Goal: Task Accomplishment & Management: Complete application form

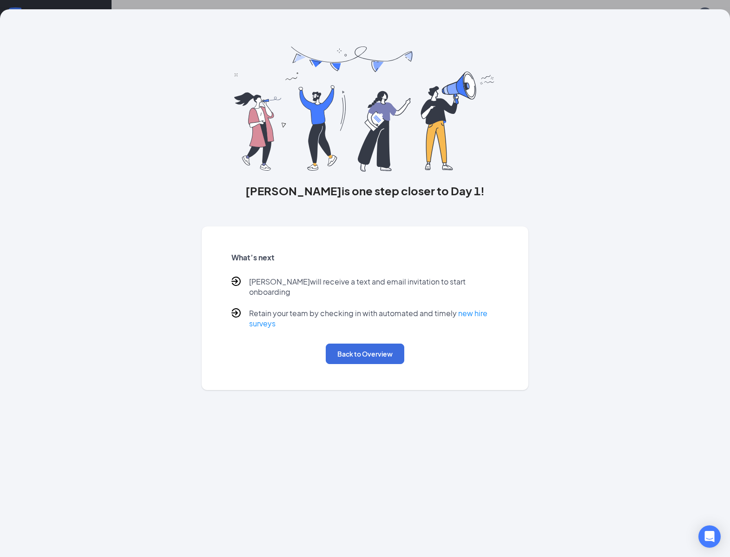
scroll to position [42, 0]
click at [385, 335] on div "What’s next [PERSON_NAME] will receive a text and email invitation to start onb…" at bounding box center [365, 308] width 290 height 134
click at [377, 344] on button "Back to Overview" at bounding box center [365, 354] width 79 height 20
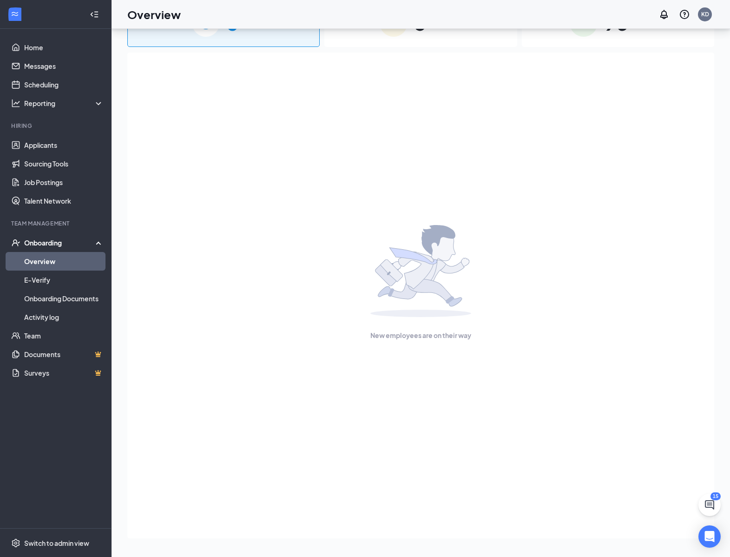
scroll to position [0, 0]
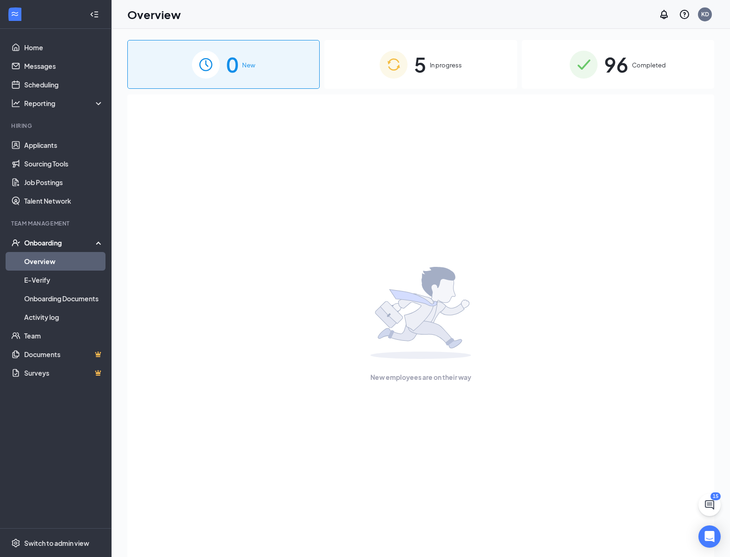
click at [458, 83] on div "5 In progress" at bounding box center [420, 64] width 192 height 49
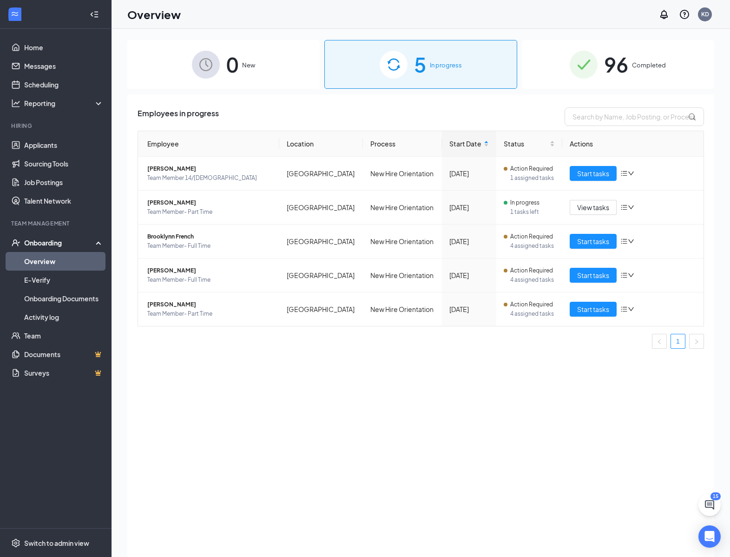
click at [223, 66] on div "0 New" at bounding box center [223, 64] width 192 height 49
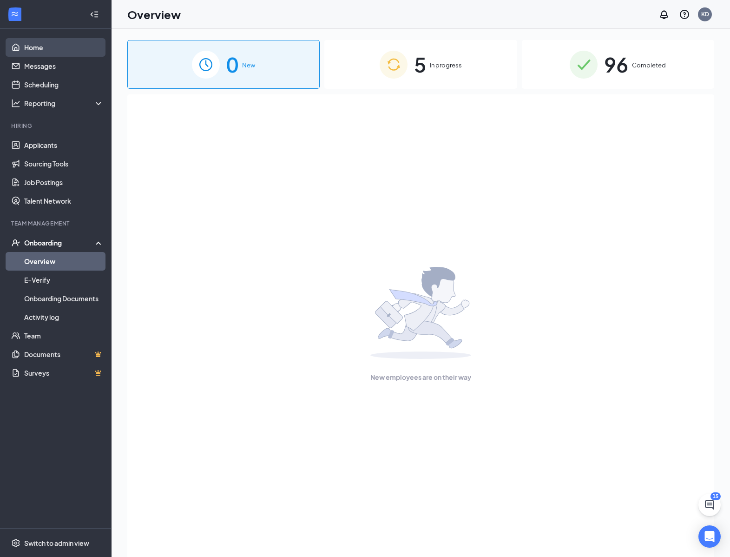
click at [50, 44] on link "Home" at bounding box center [63, 47] width 79 height 19
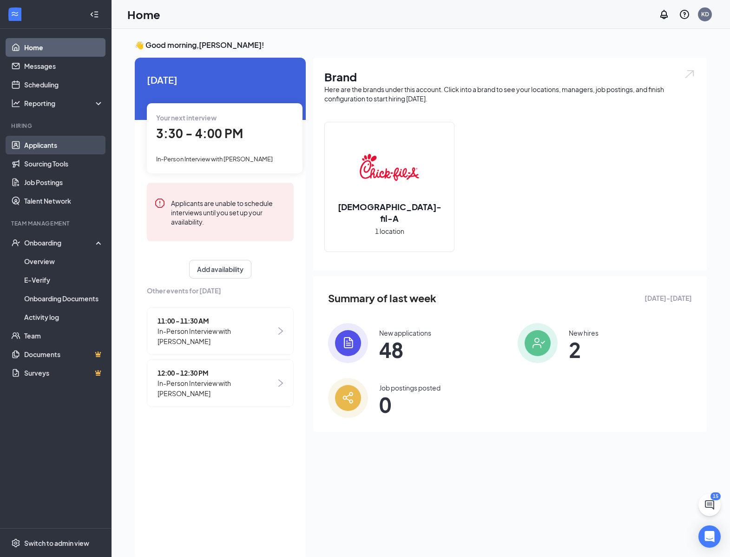
click at [67, 142] on link "Applicants" at bounding box center [63, 145] width 79 height 19
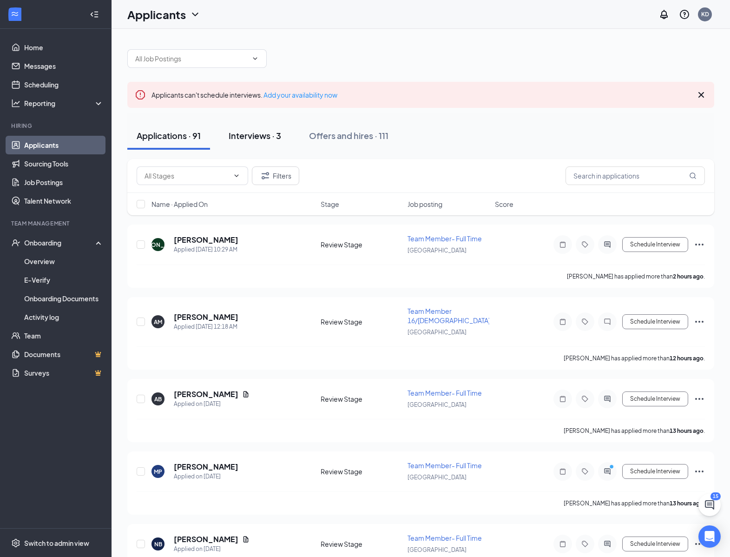
click at [248, 145] on button "Interviews · 3" at bounding box center [254, 136] width 71 height 28
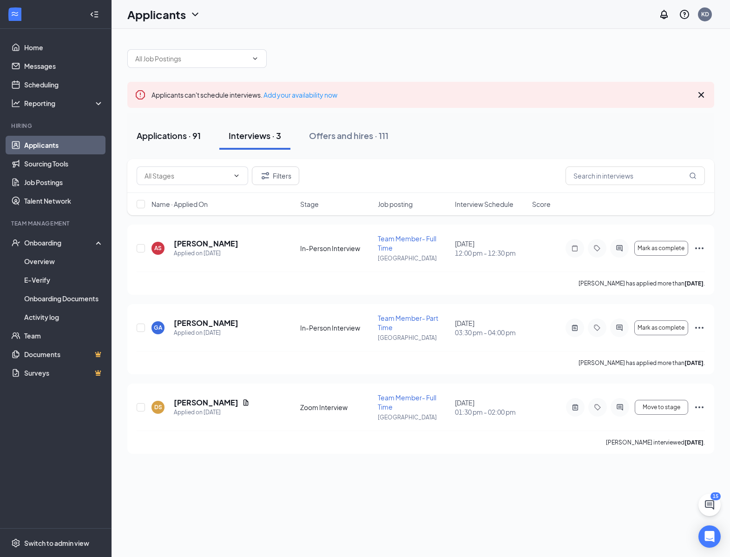
click at [190, 138] on div "Applications · 91" at bounding box center [169, 136] width 64 height 12
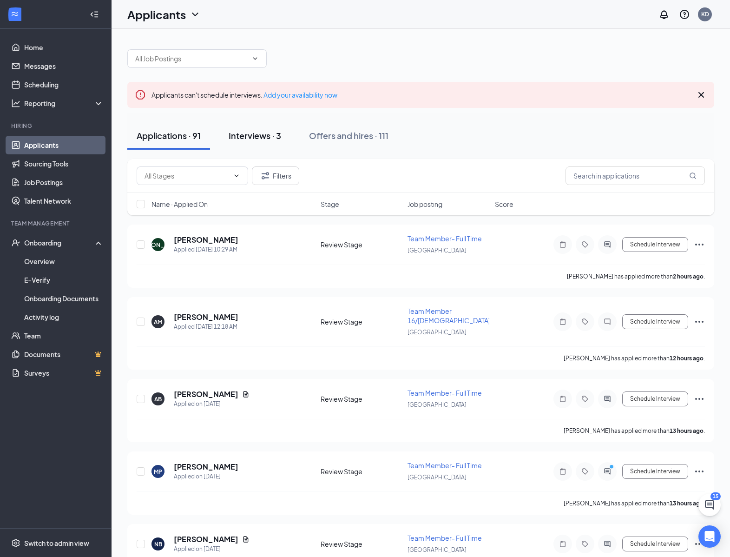
click at [243, 135] on div "Interviews · 3" at bounding box center [255, 136] width 53 height 12
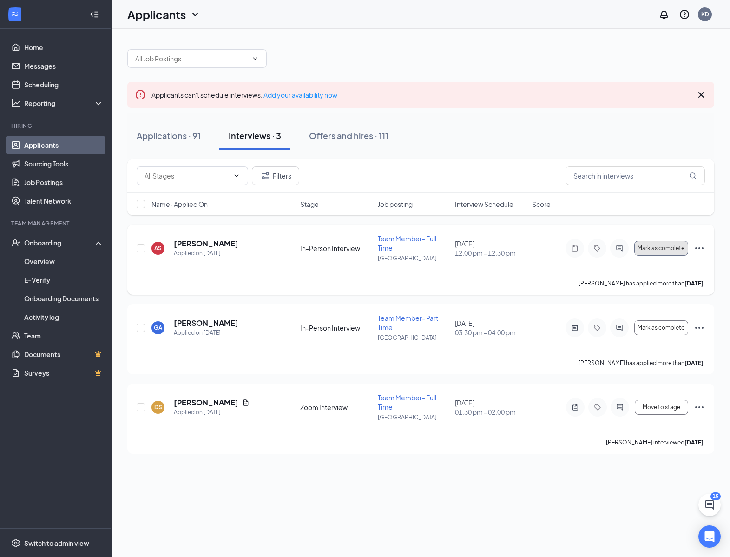
click at [666, 252] on button "Mark as complete" at bounding box center [662, 248] width 54 height 15
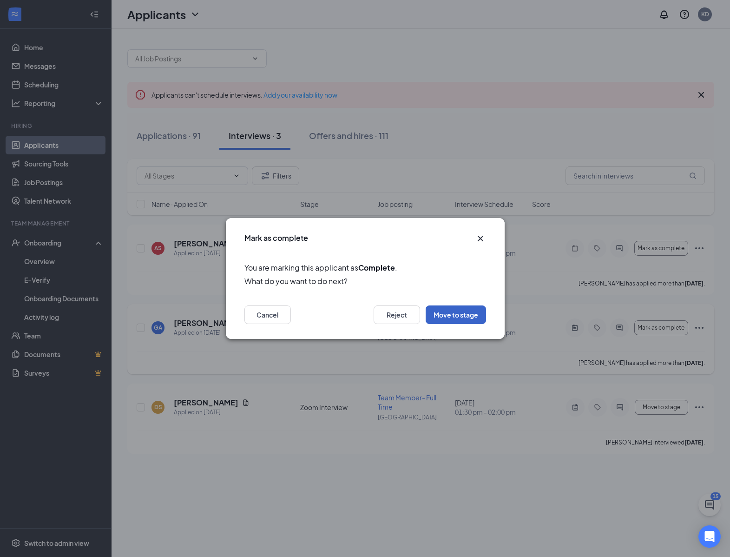
click at [462, 323] on button "Move to stage" at bounding box center [456, 314] width 60 height 19
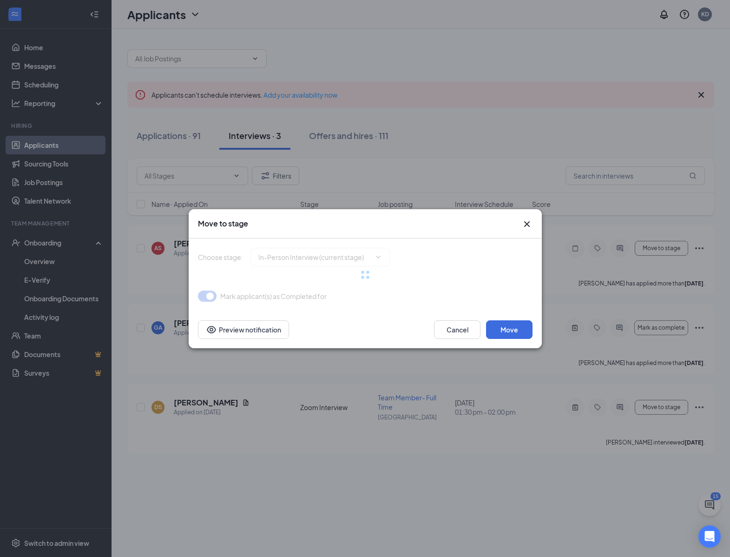
type input "Hiring Complete (final stage)"
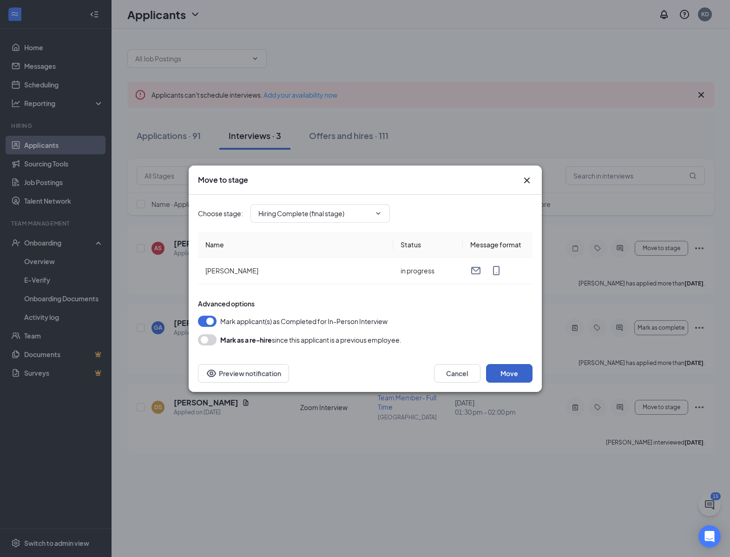
click at [521, 369] on button "Move" at bounding box center [509, 373] width 46 height 19
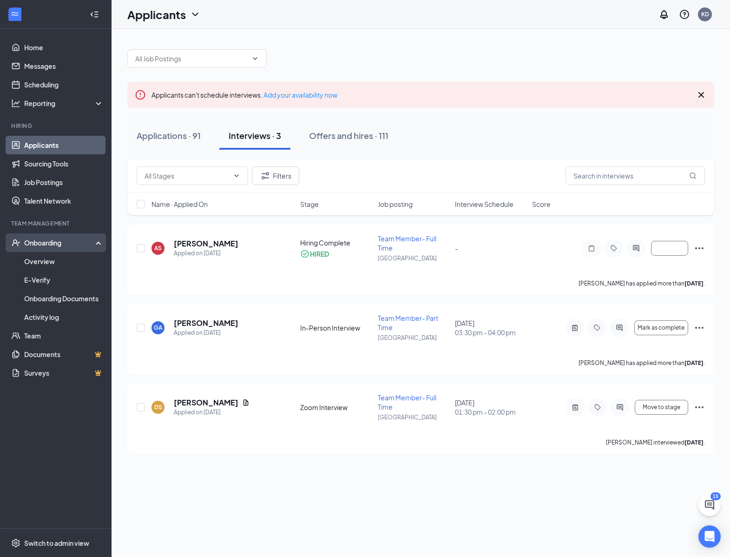
click at [71, 243] on div "Onboarding" at bounding box center [60, 242] width 72 height 9
drag, startPoint x: 253, startPoint y: 245, endPoint x: 382, endPoint y: 258, distance: 129.5
click at [253, 245] on div "AS [PERSON_NAME] Applied on [DATE]" at bounding box center [223, 248] width 143 height 20
click at [46, 248] on div "Onboarding" at bounding box center [56, 242] width 112 height 19
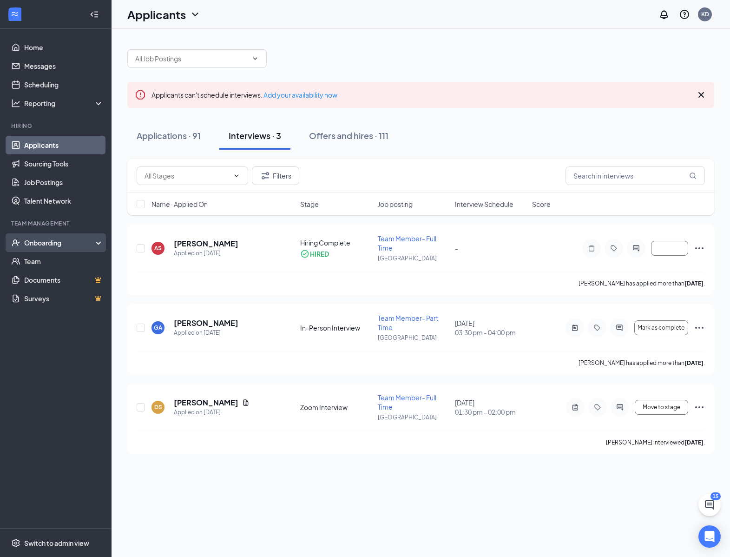
click at [46, 248] on div "Onboarding" at bounding box center [56, 242] width 112 height 19
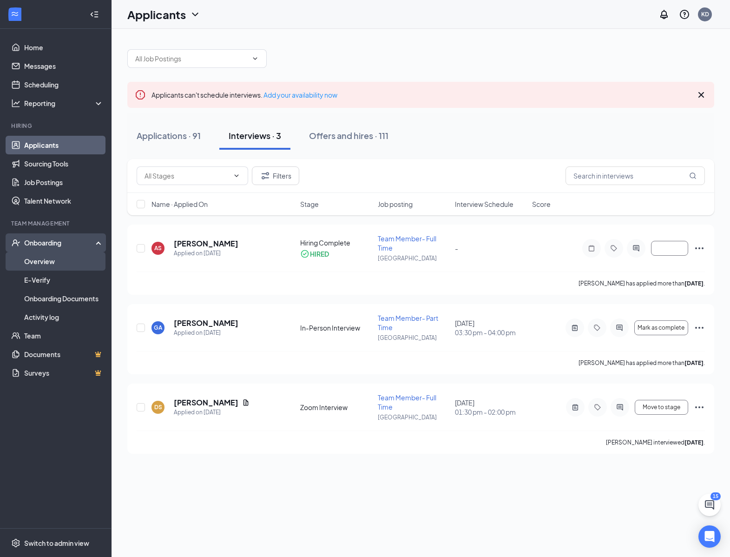
click at [46, 260] on link "Overview" at bounding box center [63, 261] width 79 height 19
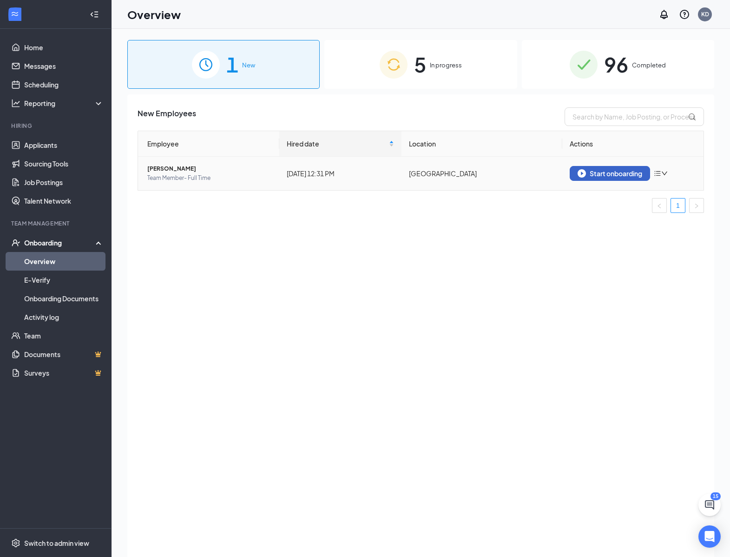
click at [608, 177] on div "Start onboarding" at bounding box center [610, 173] width 65 height 8
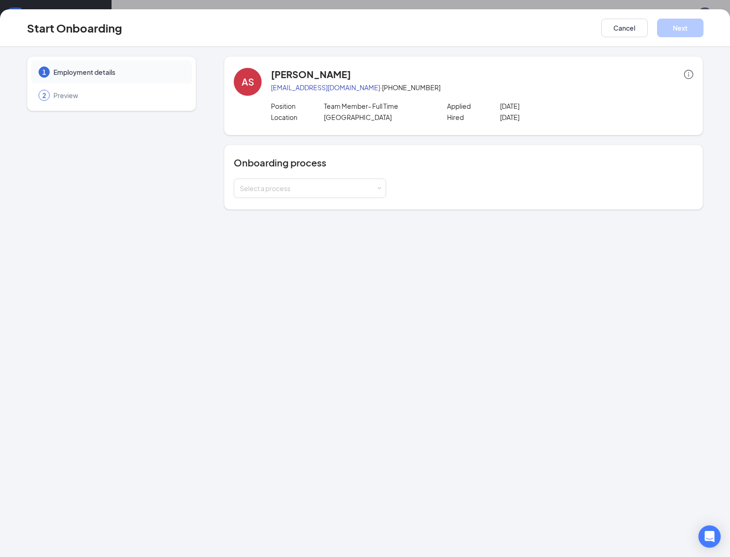
drag, startPoint x: 354, startPoint y: 186, endPoint x: 344, endPoint y: 217, distance: 32.3
click at [354, 186] on div "Select a process" at bounding box center [308, 188] width 136 height 9
click at [343, 214] on li "New Hire Orientation" at bounding box center [310, 208] width 152 height 17
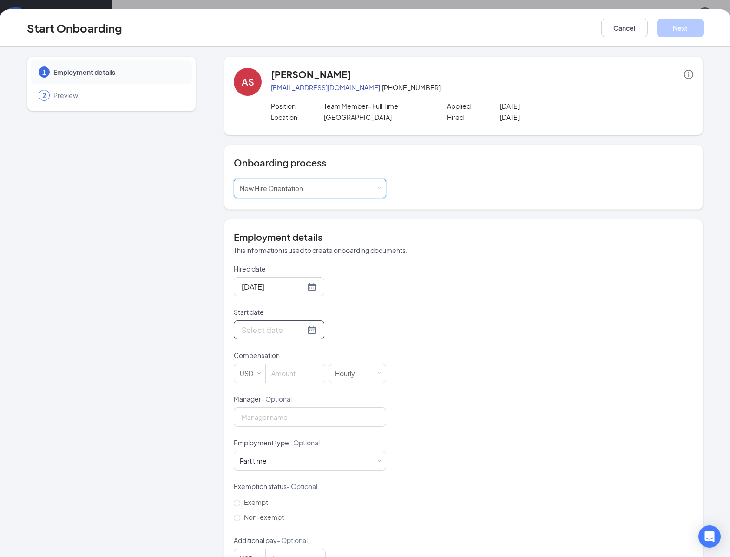
click at [309, 330] on div at bounding box center [279, 329] width 91 height 19
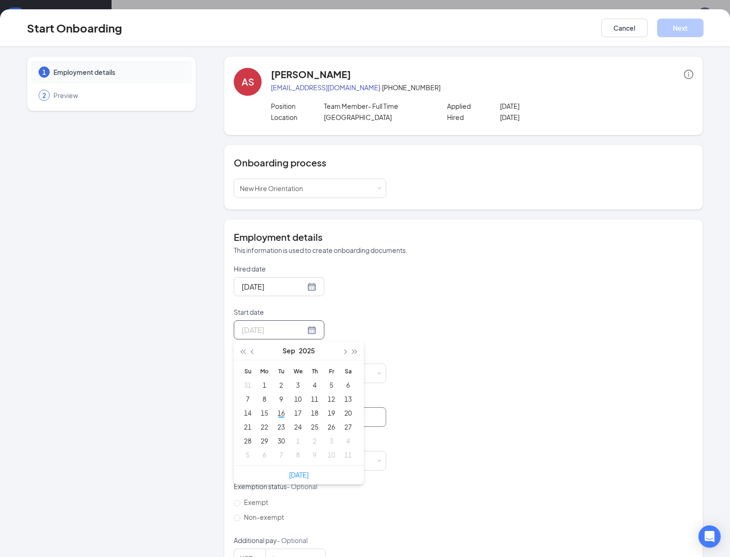
click at [295, 416] on div "17" at bounding box center [297, 412] width 11 height 11
click at [383, 313] on p "Start date" at bounding box center [310, 311] width 152 height 9
click at [305, 324] on input "[DATE]" at bounding box center [274, 330] width 64 height 12
type input "[DATE]"
drag, startPoint x: 487, startPoint y: 363, endPoint x: 324, endPoint y: 351, distance: 163.6
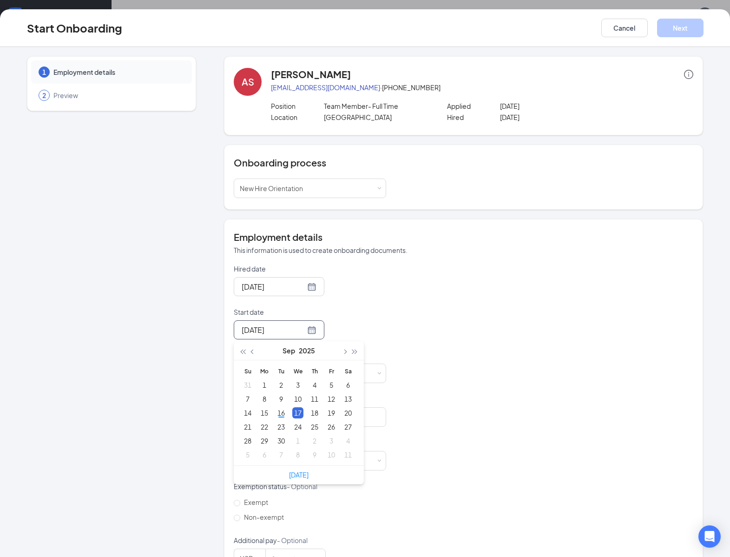
click at [485, 363] on div "Hired date [DATE] Start date [DATE] [DATE] Su Mo Tu We Th Fr Sa 31 1 2 3 4 5 6 …" at bounding box center [464, 416] width 460 height 304
drag, startPoint x: 297, startPoint y: 378, endPoint x: 303, endPoint y: 380, distance: 5.7
click at [297, 378] on input at bounding box center [295, 373] width 59 height 19
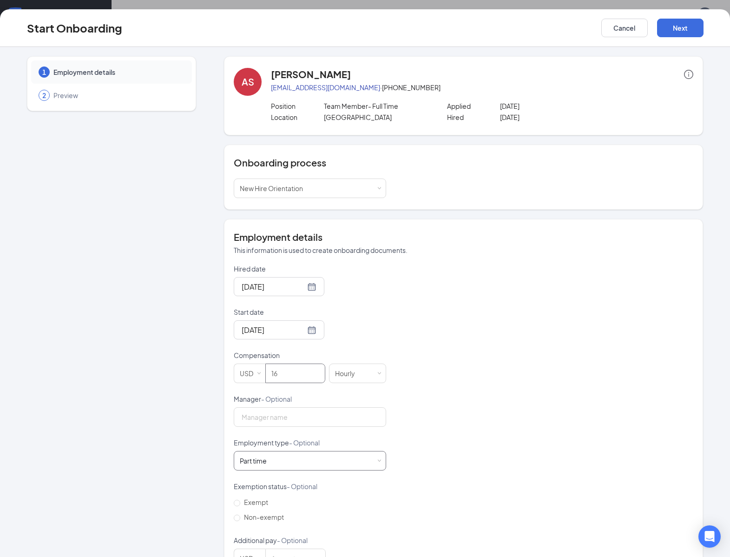
type input "16"
click at [375, 462] on div "Part time Works less than 30 hours per week and is reasonably expected to work" at bounding box center [310, 460] width 140 height 19
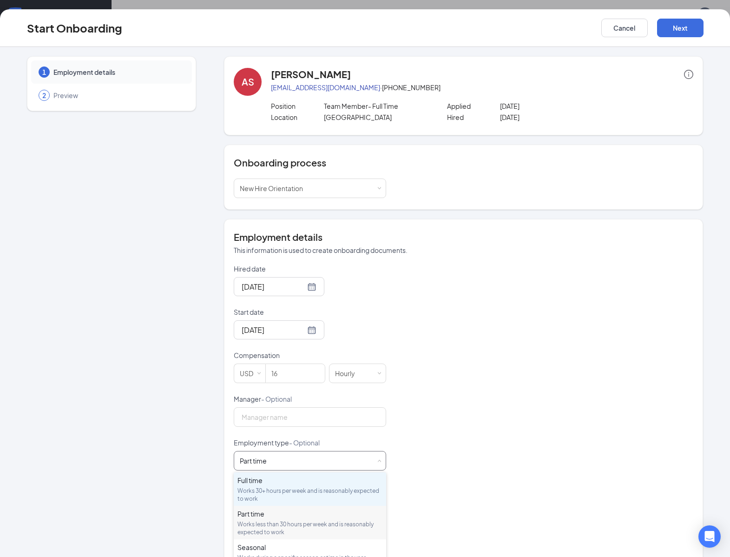
click at [341, 479] on div "Full time" at bounding box center [310, 480] width 145 height 9
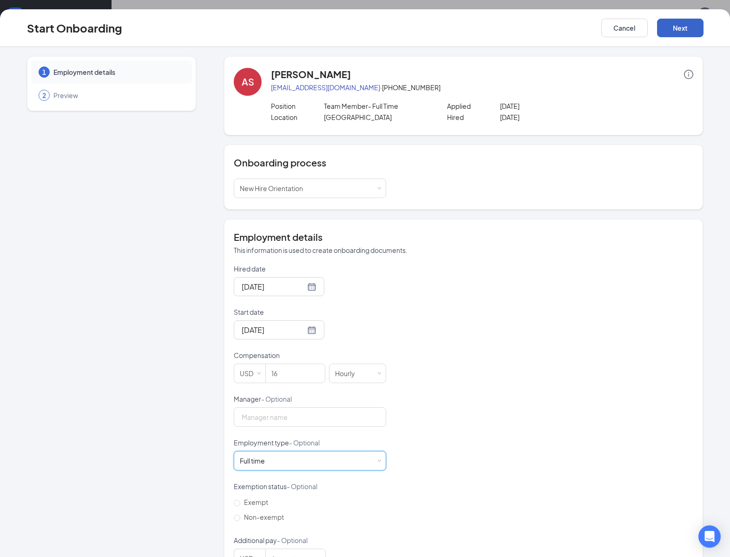
click at [685, 22] on button "Next" at bounding box center [680, 28] width 46 height 19
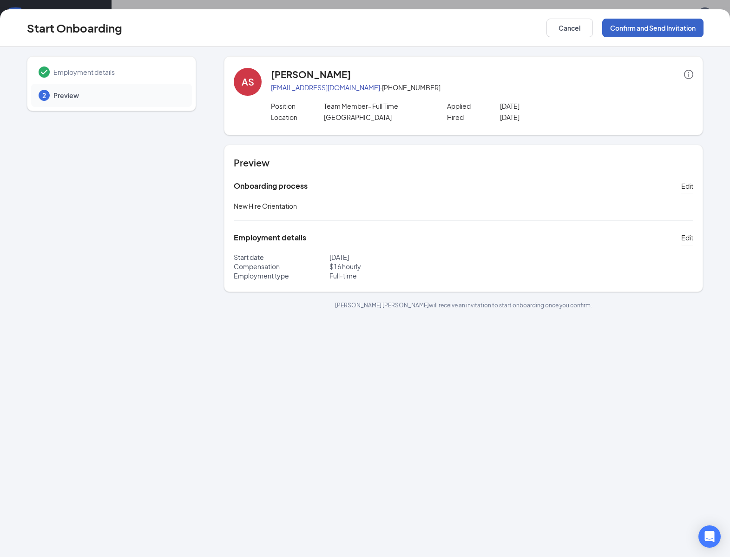
click at [664, 29] on button "Confirm and Send Invitation" at bounding box center [652, 28] width 101 height 19
